Goal: Find contact information: Find contact information

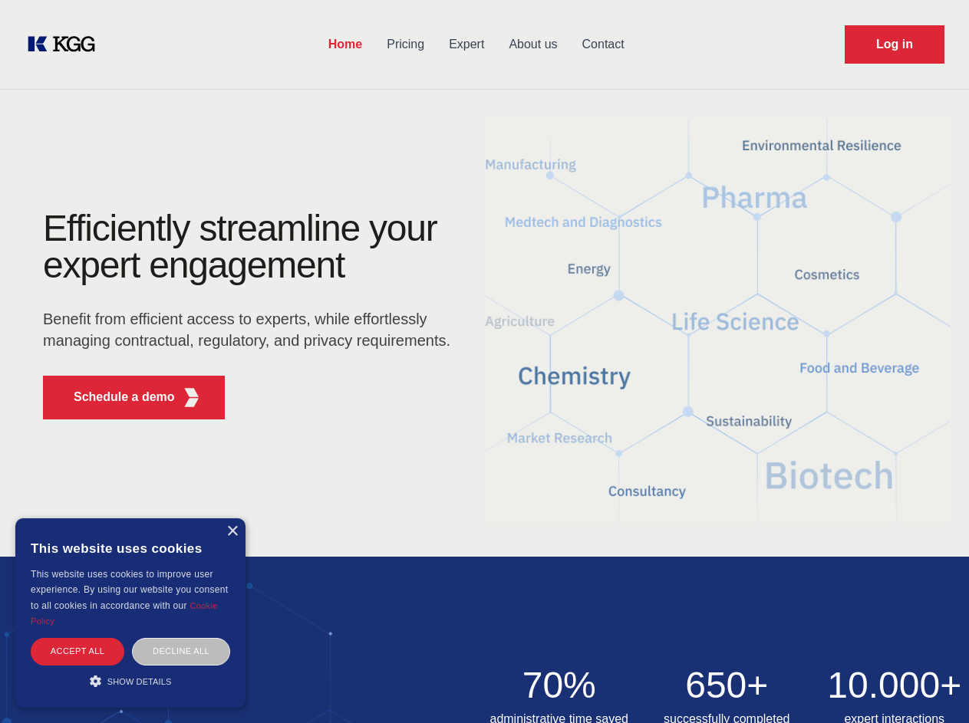
click at [484, 361] on div "Efficiently streamline your expert engagement Benefit from efficient access to …" at bounding box center [251, 321] width 466 height 222
click at [115, 397] on p "Schedule a demo" at bounding box center [124, 397] width 101 height 18
click at [232, 532] on div "× This website uses cookies This website uses cookies to improve user experienc…" at bounding box center [130, 613] width 230 height 189
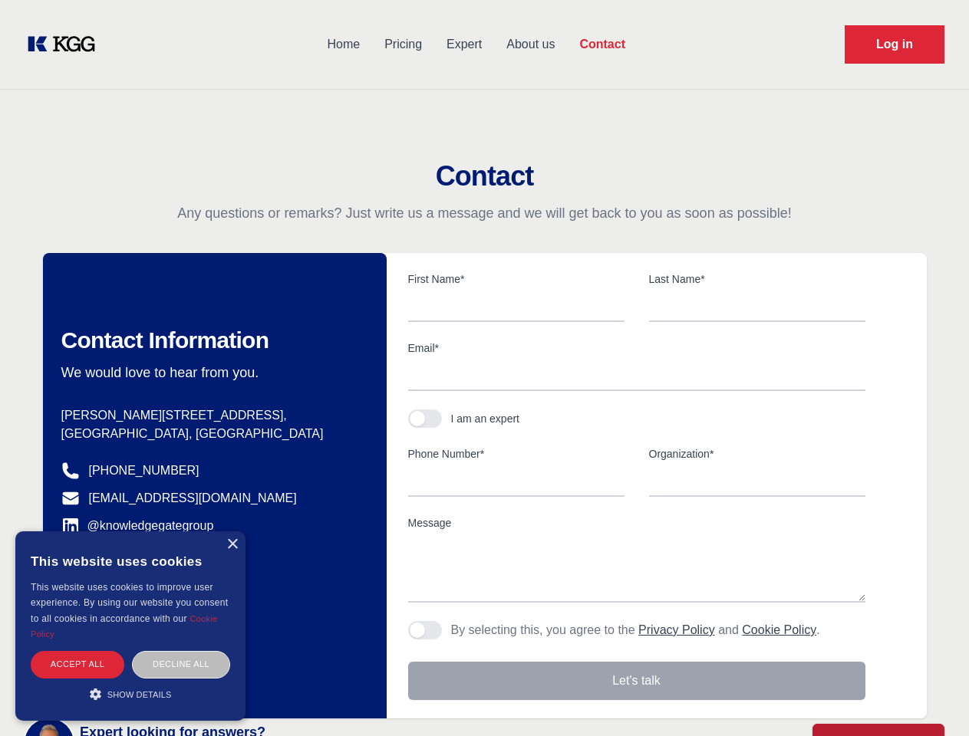
click at [77, 651] on div "Accept all" at bounding box center [78, 664] width 94 height 27
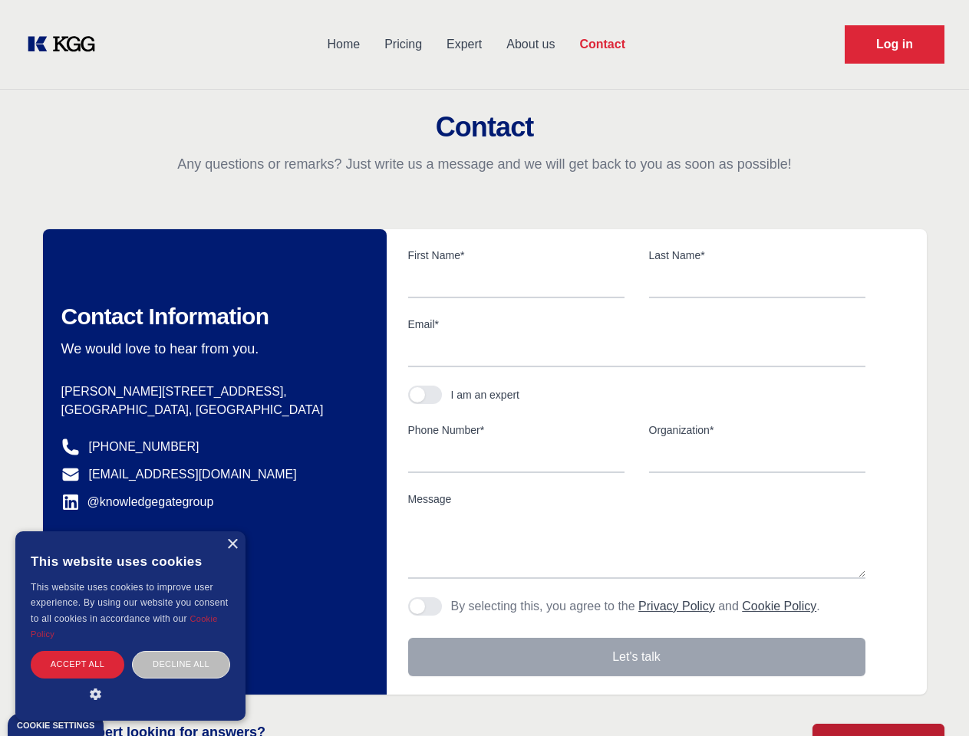
click at [181, 651] on div "Decline all" at bounding box center [181, 664] width 98 height 27
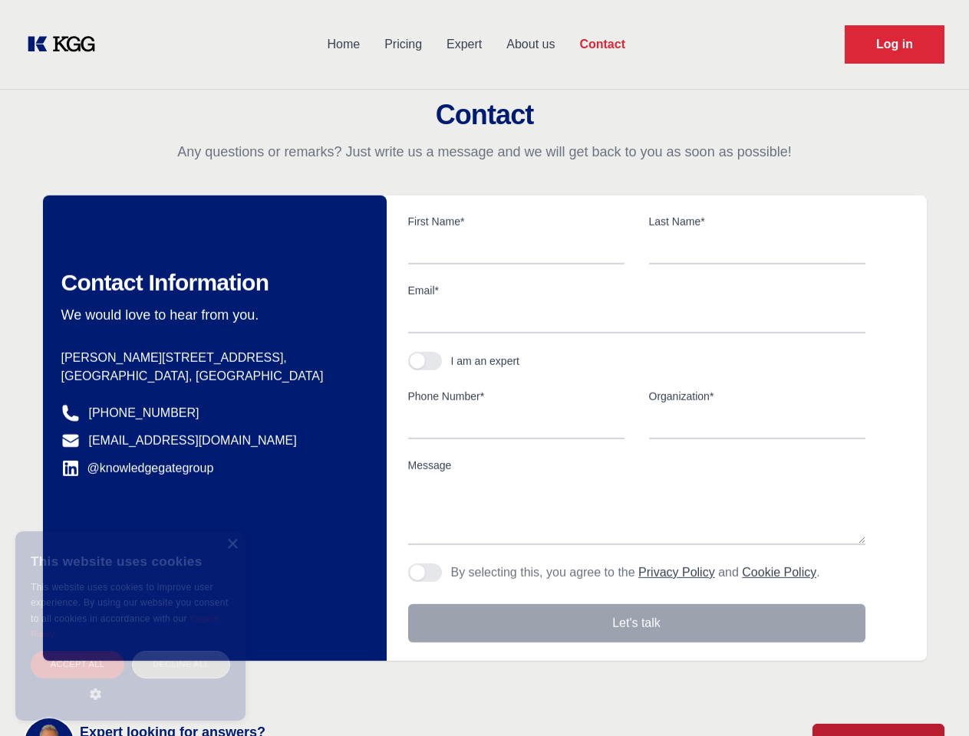
click at [130, 681] on main "Contact Any questions or remarks? Just write us a message and we will get back …" at bounding box center [484, 399] width 969 height 799
